Goal: Information Seeking & Learning: Check status

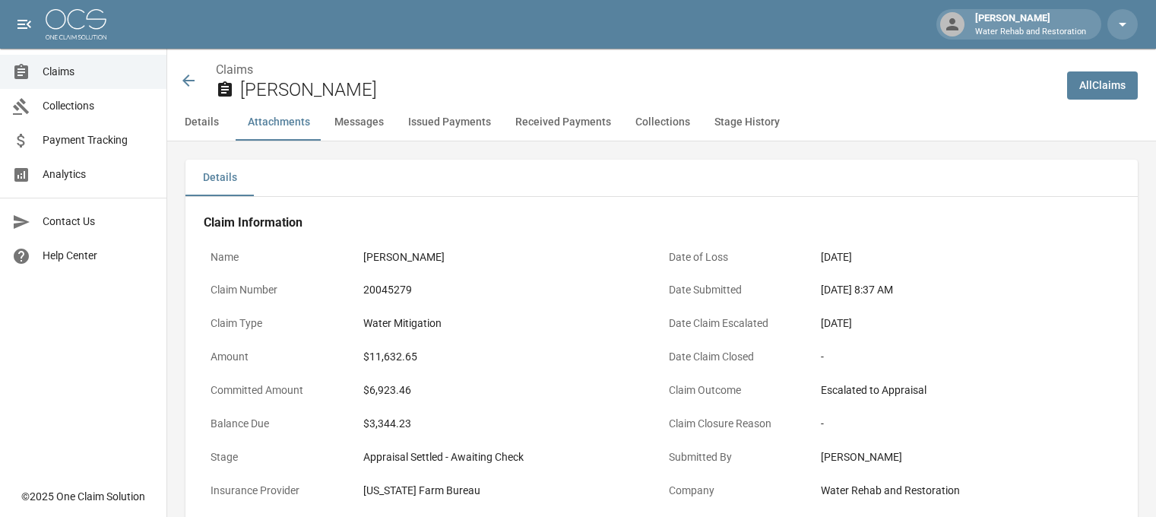
drag, startPoint x: 0, startPoint y: 0, endPoint x: 204, endPoint y: 75, distance: 217.2
click at [192, 77] on icon at bounding box center [188, 80] width 18 height 18
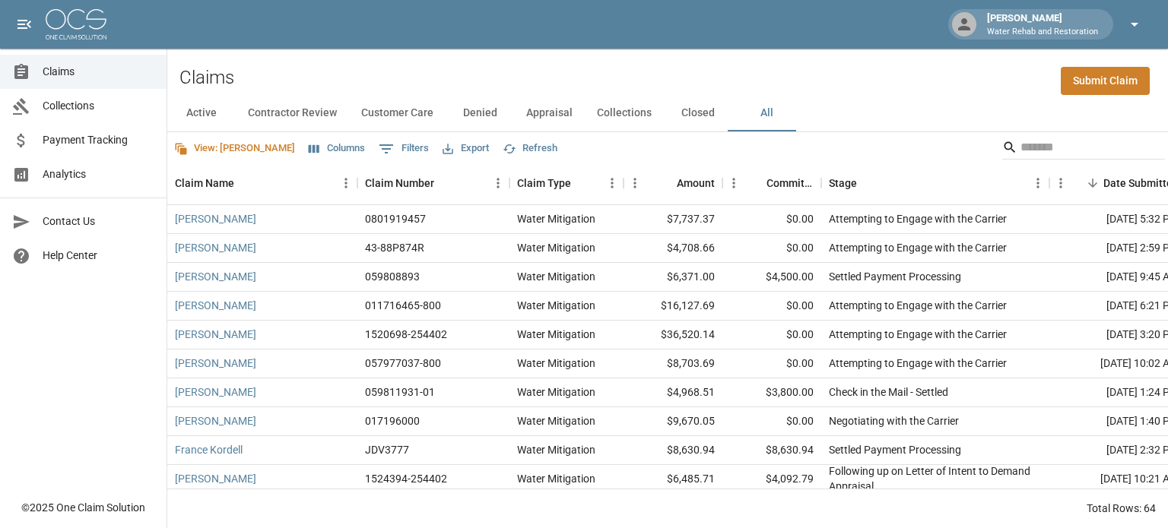
click at [1141, 24] on icon "button" at bounding box center [1134, 24] width 18 height 18
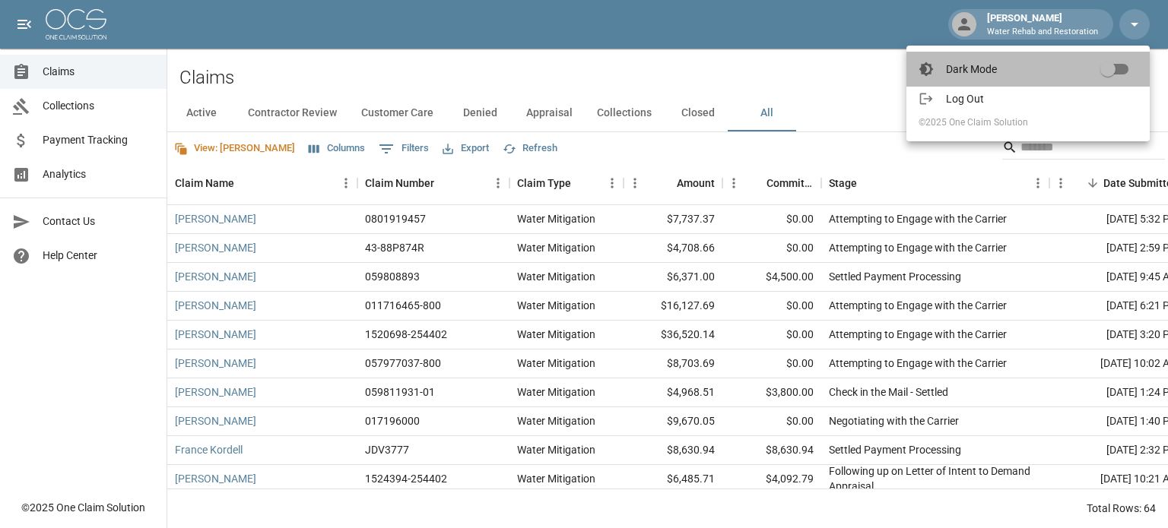
click at [981, 84] on li "Dark Mode" at bounding box center [1027, 69] width 243 height 35
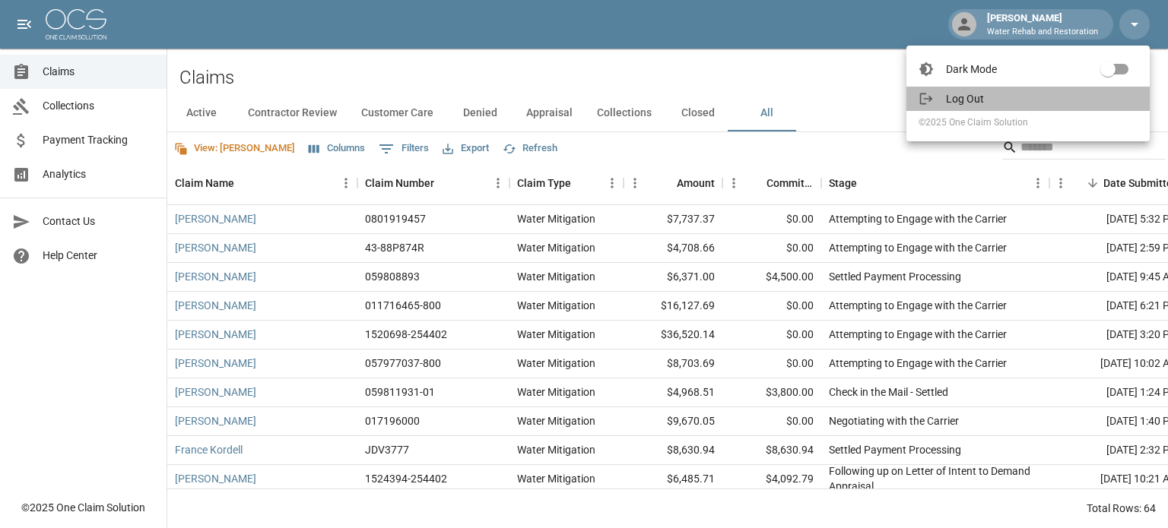
click at [979, 98] on span "Log Out" at bounding box center [1042, 98] width 192 height 15
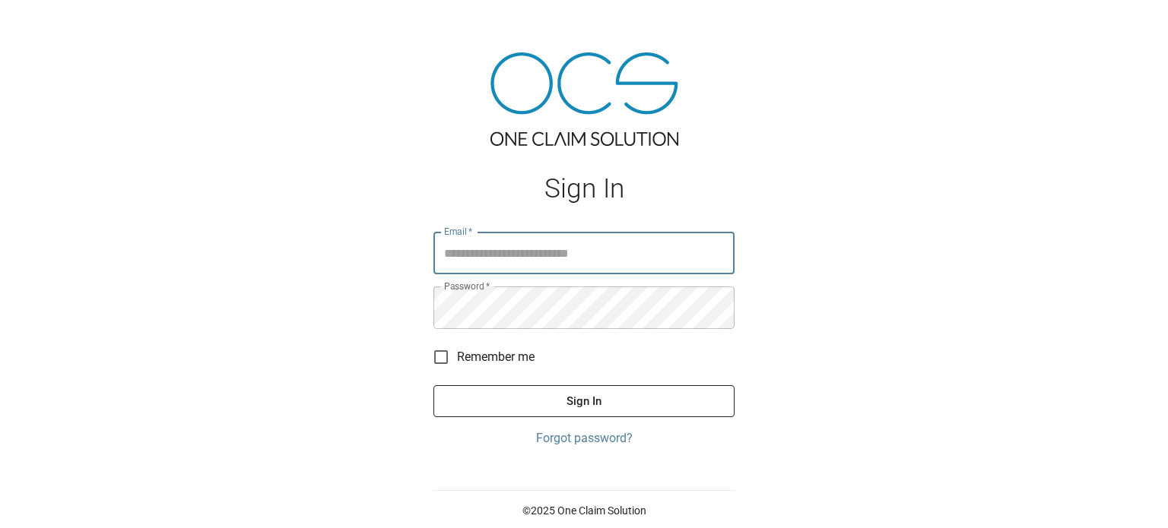
type input "**********"
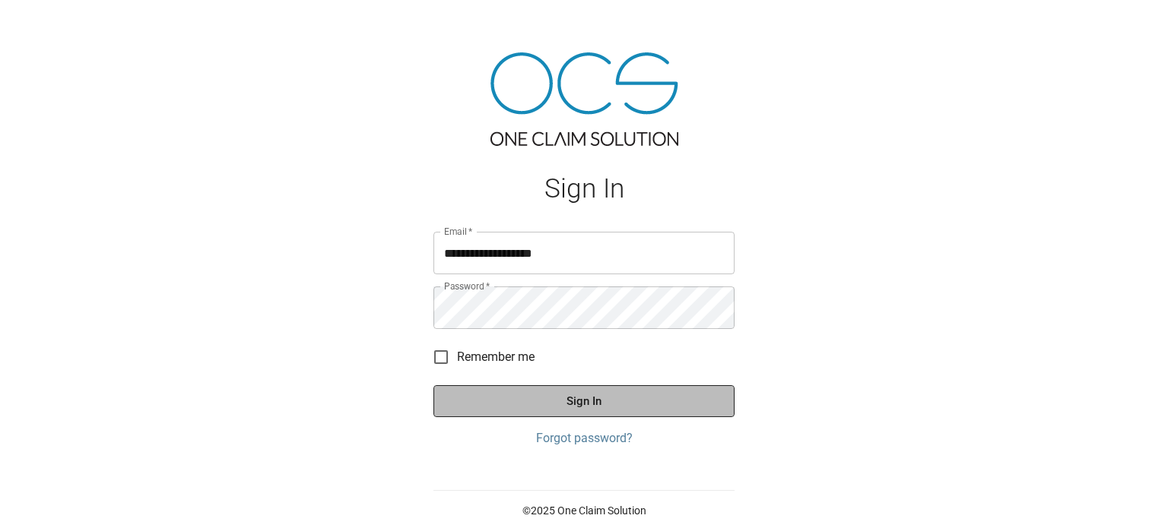
click at [585, 404] on button "Sign In" at bounding box center [583, 401] width 301 height 32
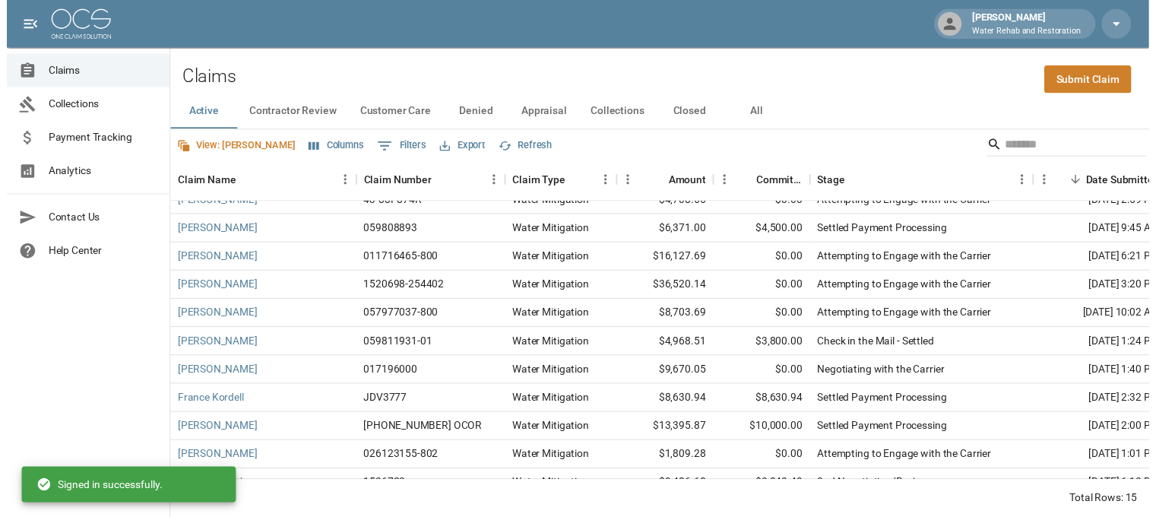
scroll to position [152, 0]
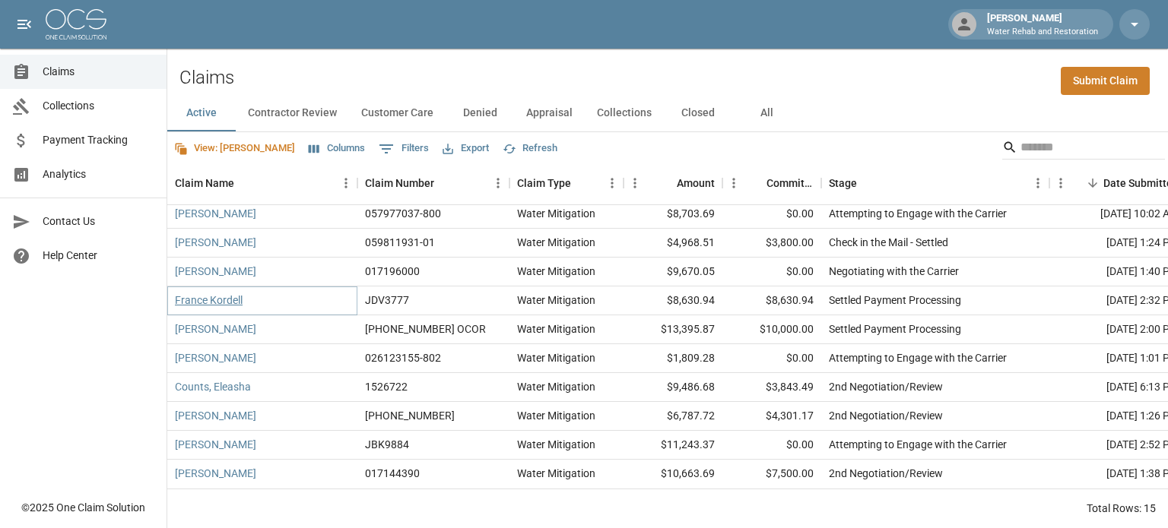
click at [238, 293] on link "France Kordell" at bounding box center [209, 300] width 68 height 15
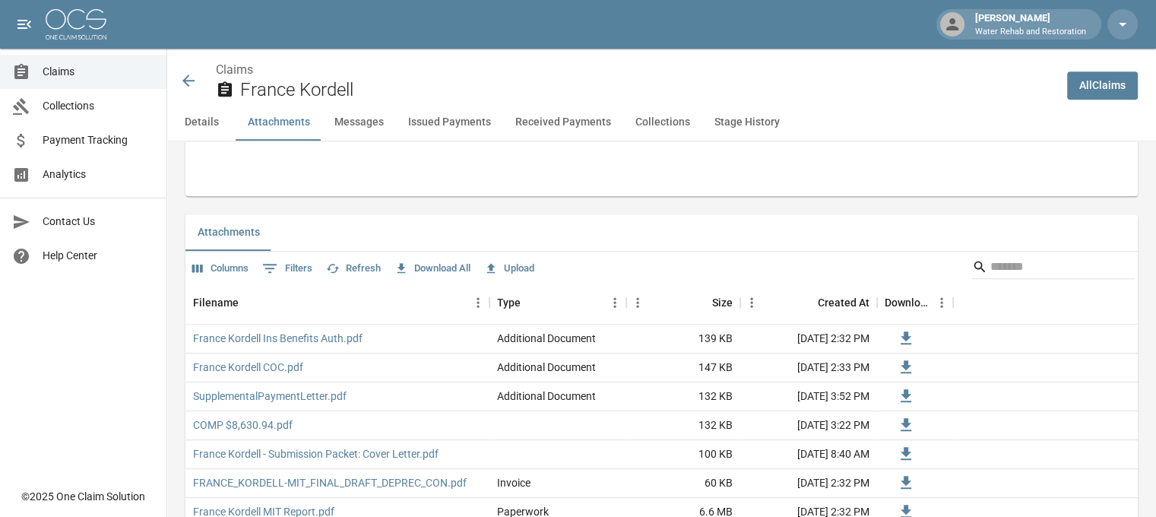
scroll to position [912, 0]
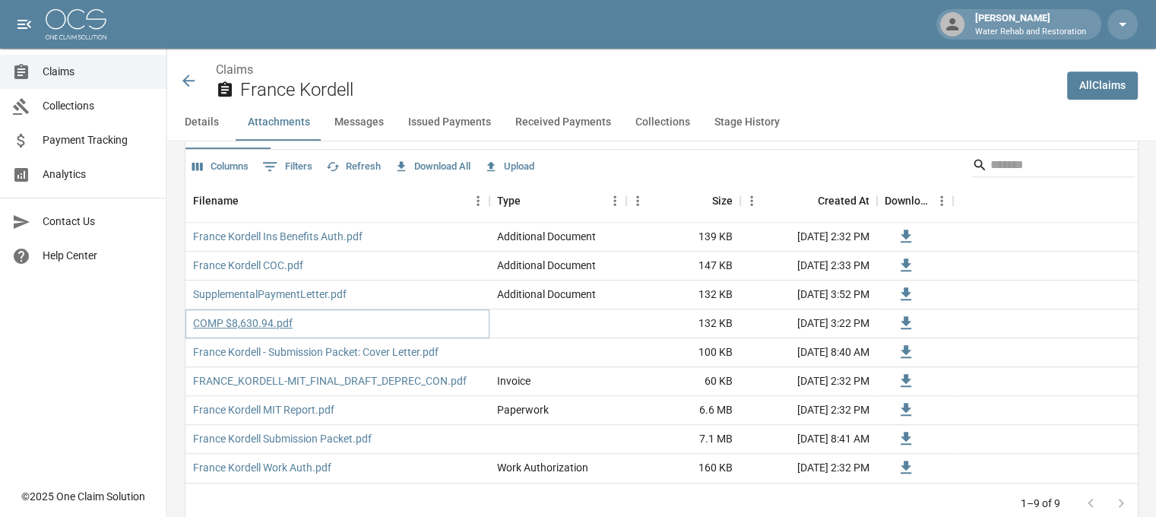
click at [261, 330] on link "COMP $8,630.94.pdf" at bounding box center [243, 322] width 100 height 15
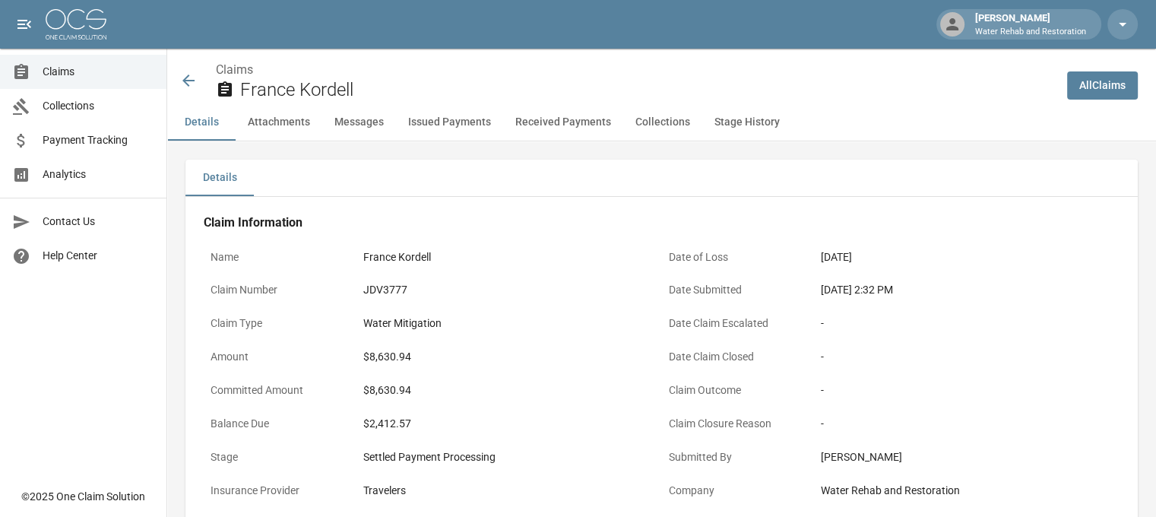
scroll to position [228, 0]
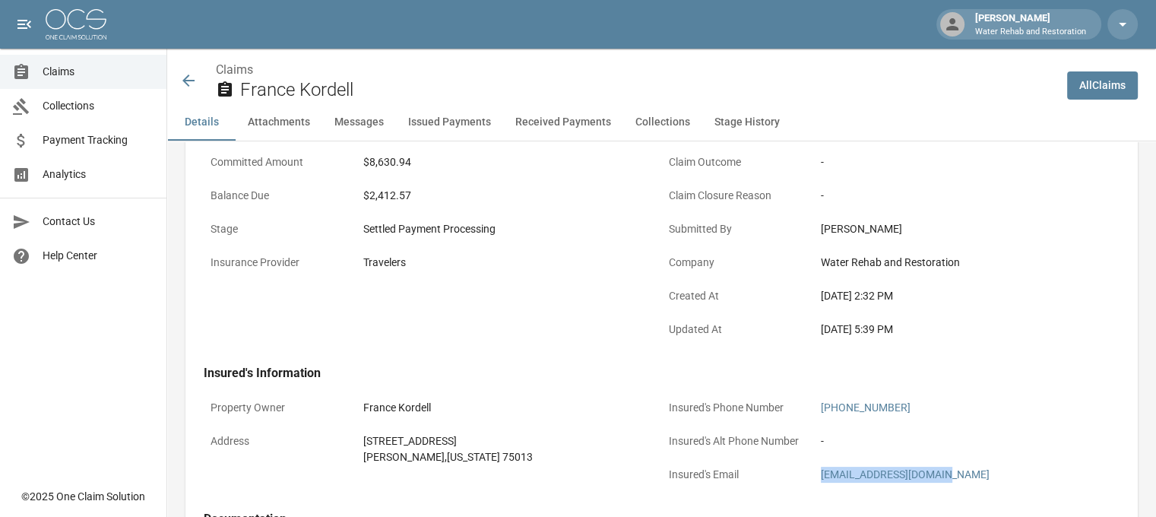
drag, startPoint x: 953, startPoint y: 473, endPoint x: 824, endPoint y: 474, distance: 129.2
click at [824, 474] on div "karlidfrance@gmail.com" at bounding box center [967, 475] width 306 height 30
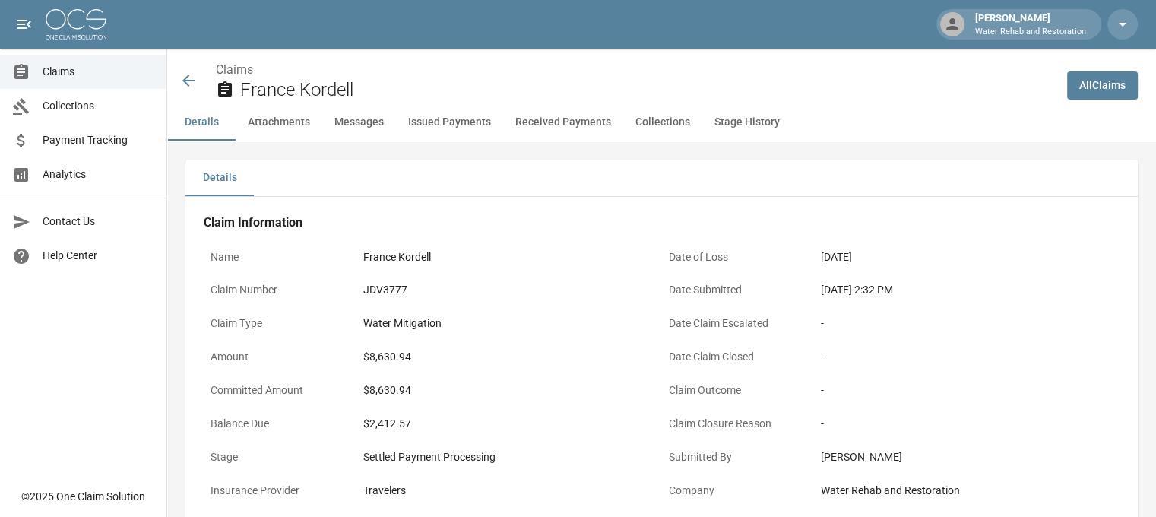
click at [185, 73] on icon at bounding box center [188, 80] width 18 height 18
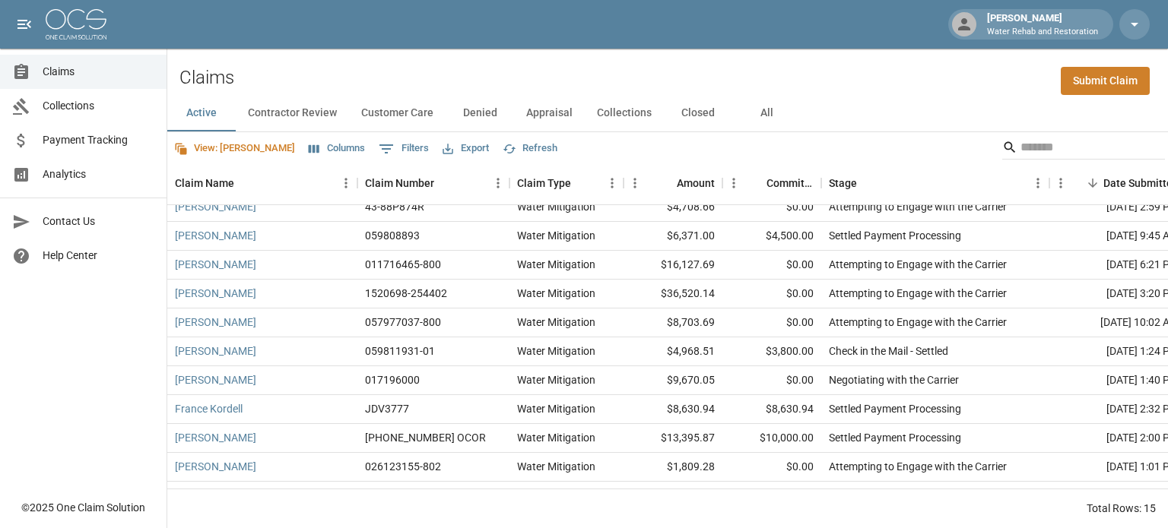
scroll to position [161, 0]
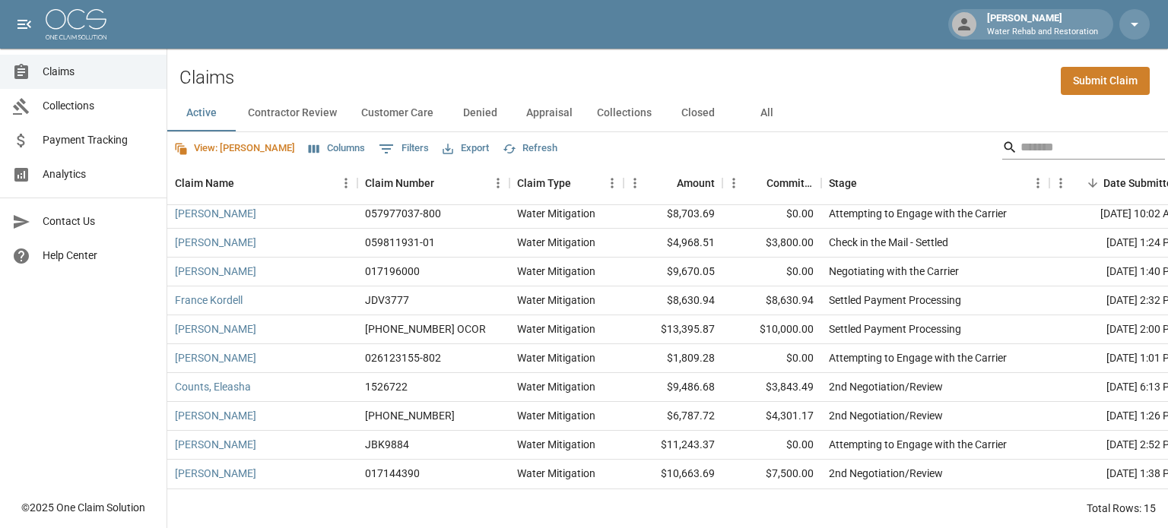
click at [1063, 148] on input "Search" at bounding box center [1081, 147] width 122 height 24
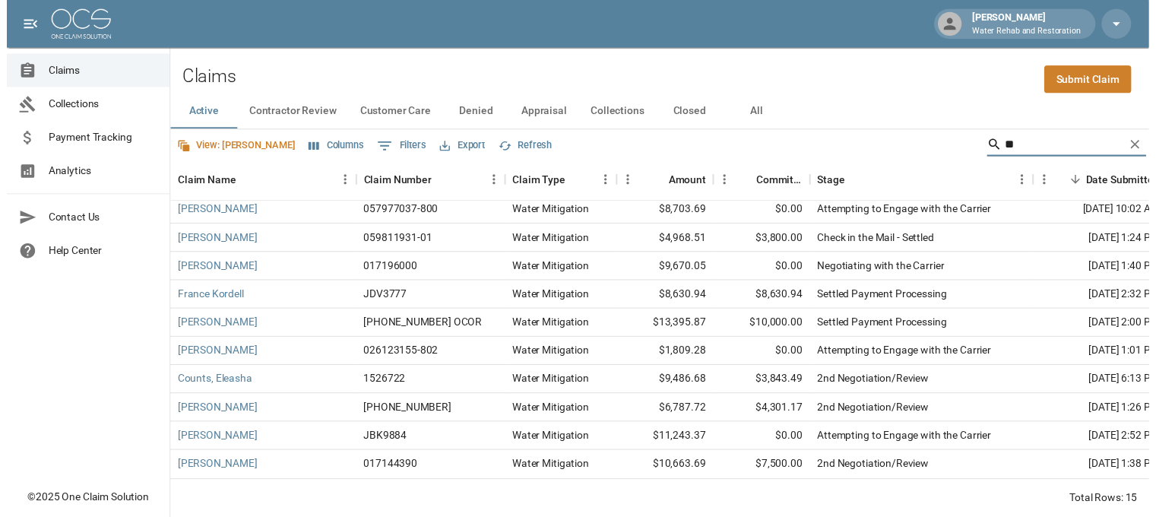
scroll to position [0, 0]
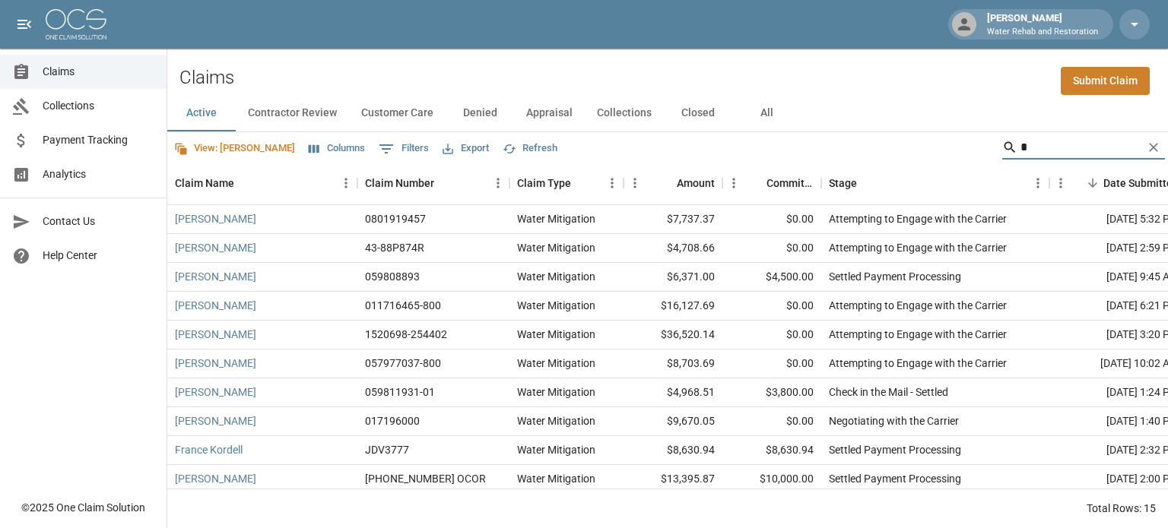
type input "*"
click at [753, 116] on button "All" at bounding box center [766, 113] width 68 height 36
click at [1041, 142] on input "*" at bounding box center [1081, 147] width 122 height 24
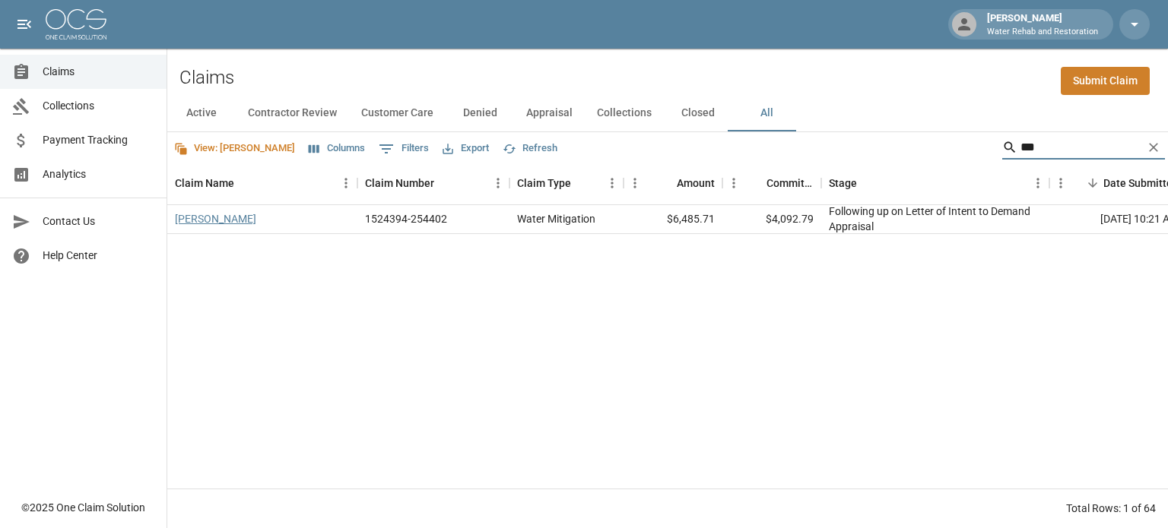
type input "***"
click at [203, 212] on link "[PERSON_NAME]" at bounding box center [215, 218] width 81 height 15
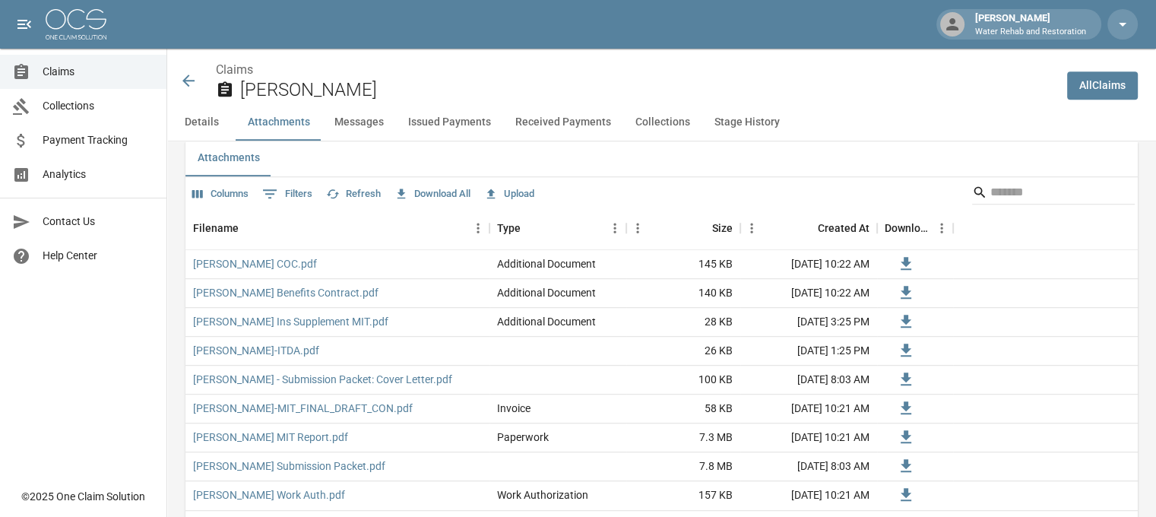
scroll to position [912, 0]
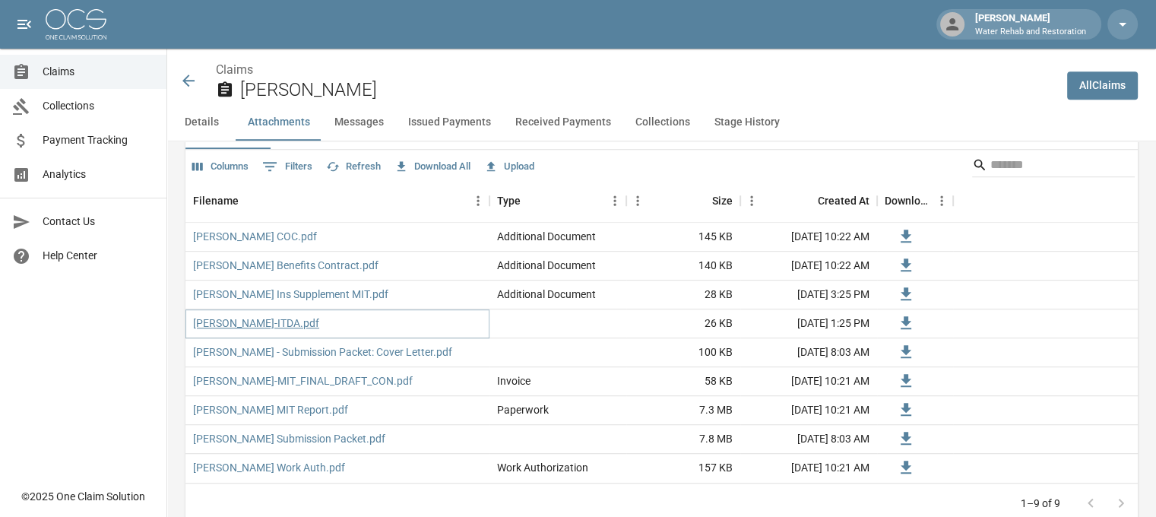
click at [249, 322] on link "[PERSON_NAME]-ITDA.pdf" at bounding box center [256, 322] width 126 height 15
